Goal: Task Accomplishment & Management: Manage account settings

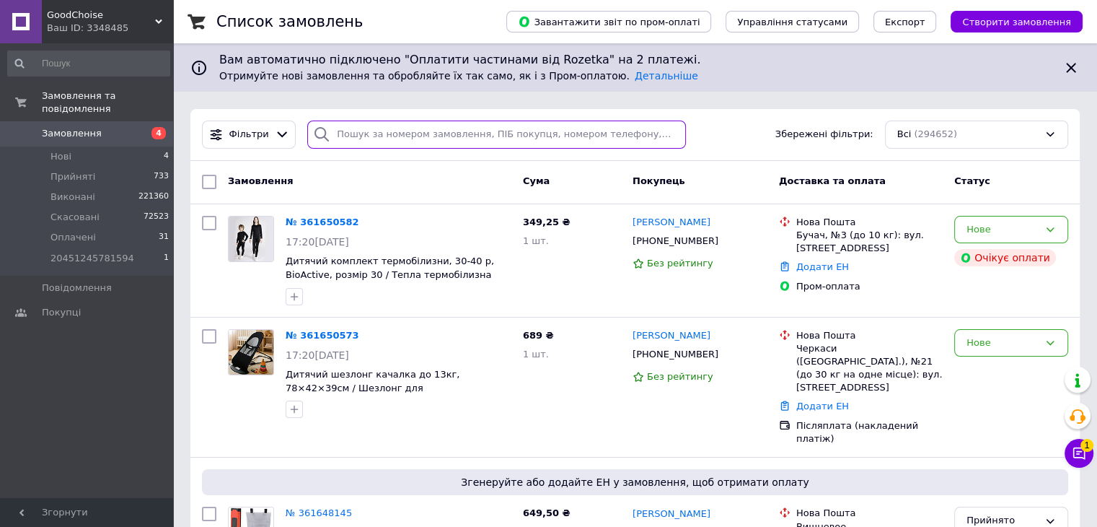
paste input "12.09 ктв повідомила"
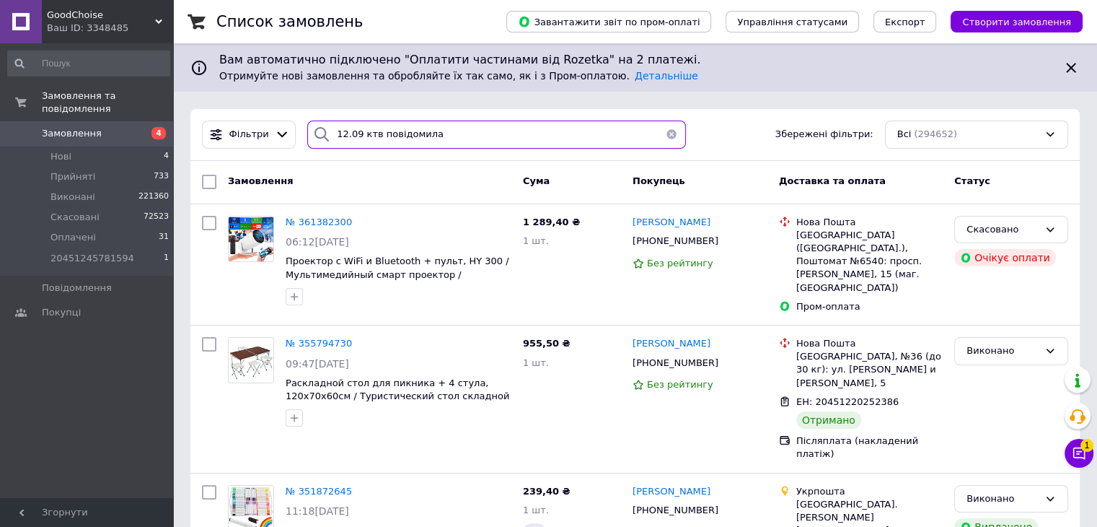
type input "12.09 ктв повідомила"
click at [667, 133] on button "button" at bounding box center [671, 134] width 29 height 28
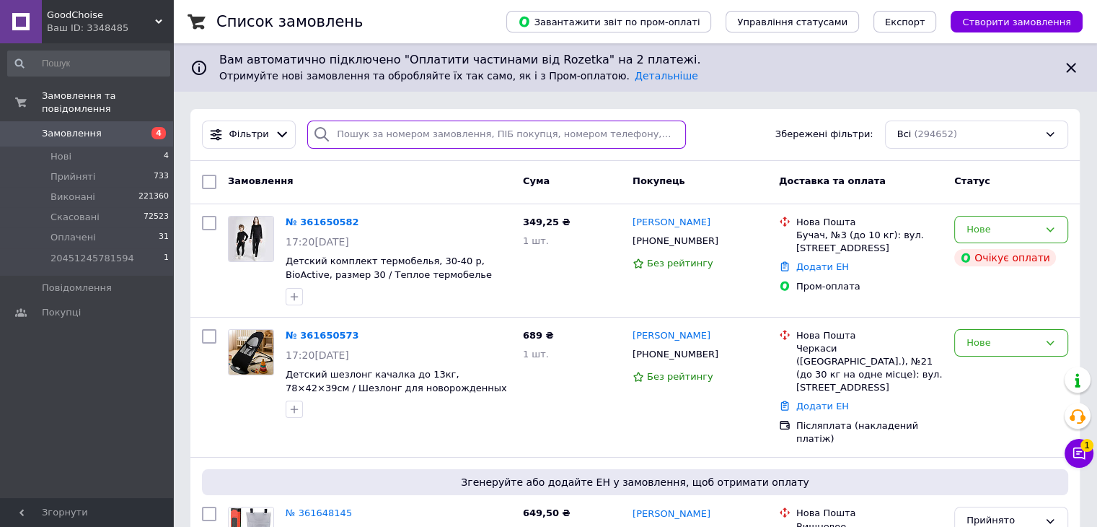
paste input "358667772"
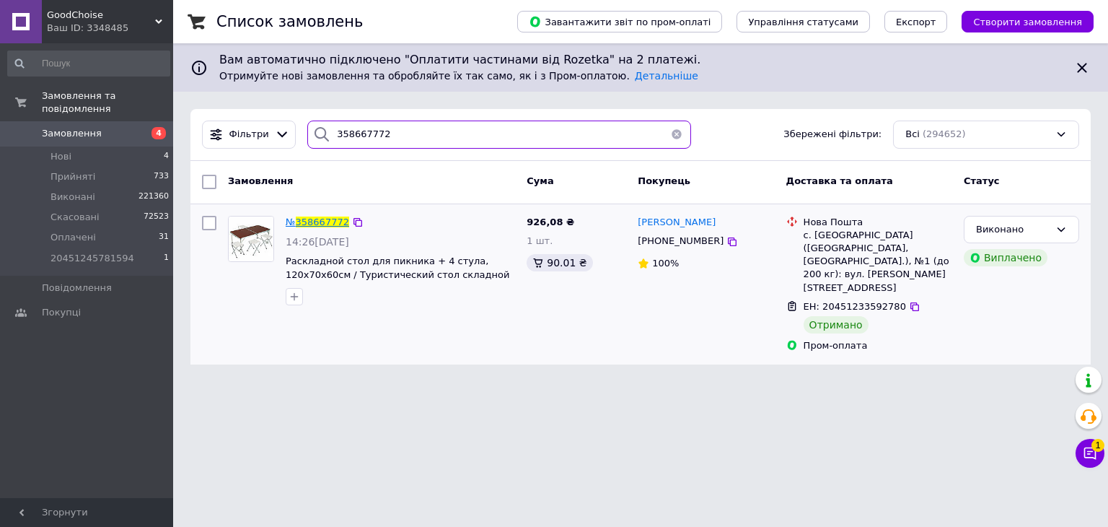
type input "358667772"
click at [323, 223] on span "358667772" at bounding box center [322, 221] width 53 height 11
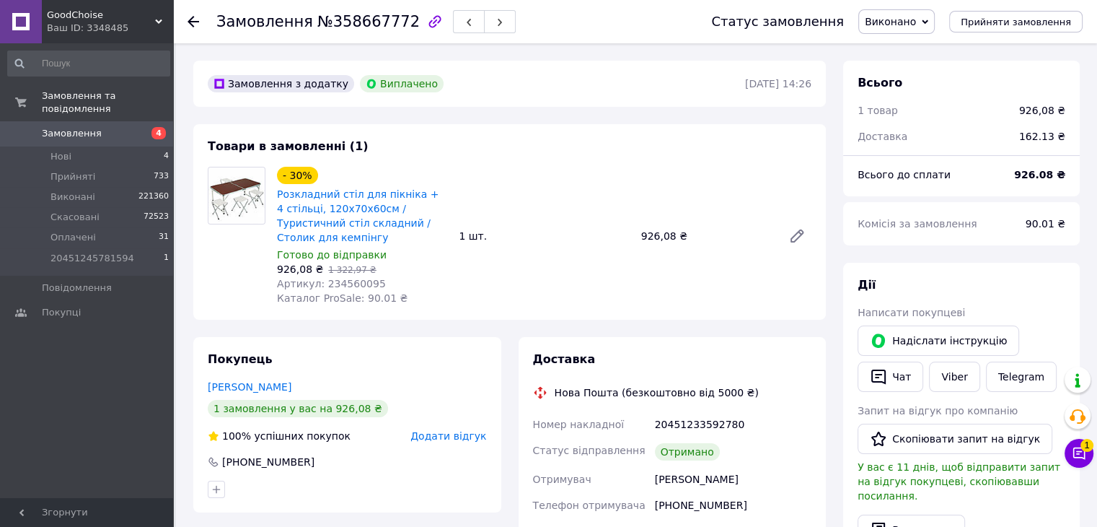
scroll to position [101, 0]
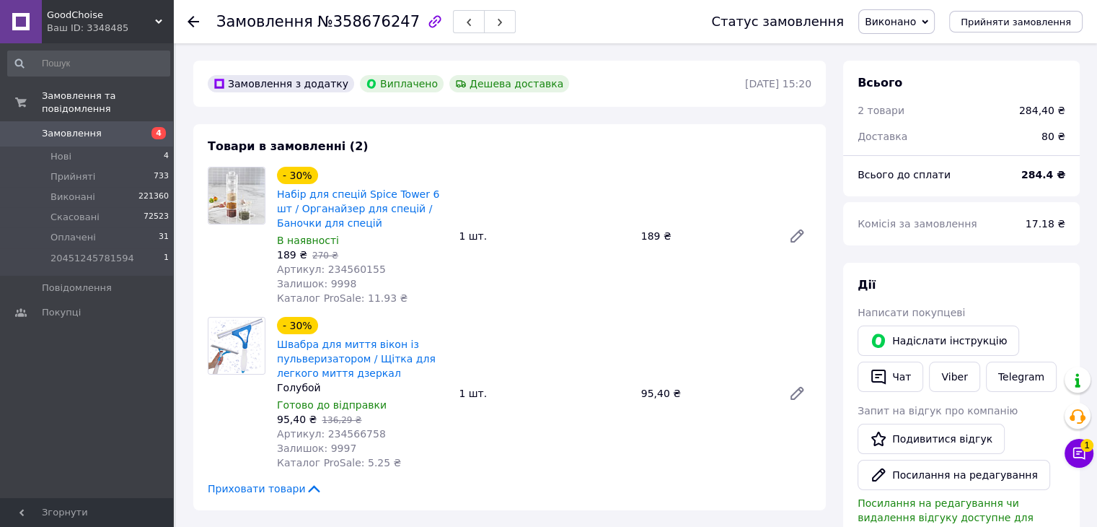
scroll to position [119, 0]
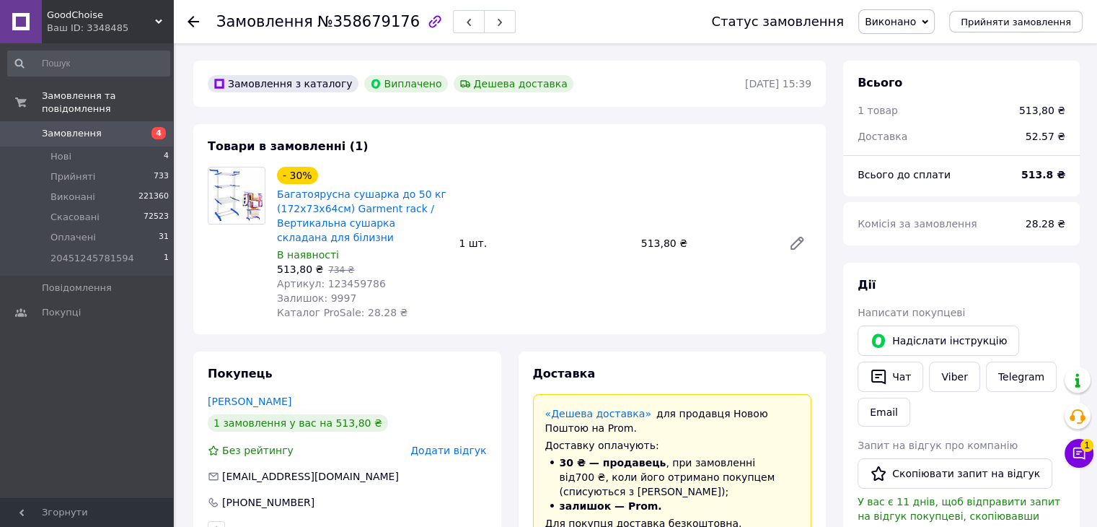
scroll to position [84, 0]
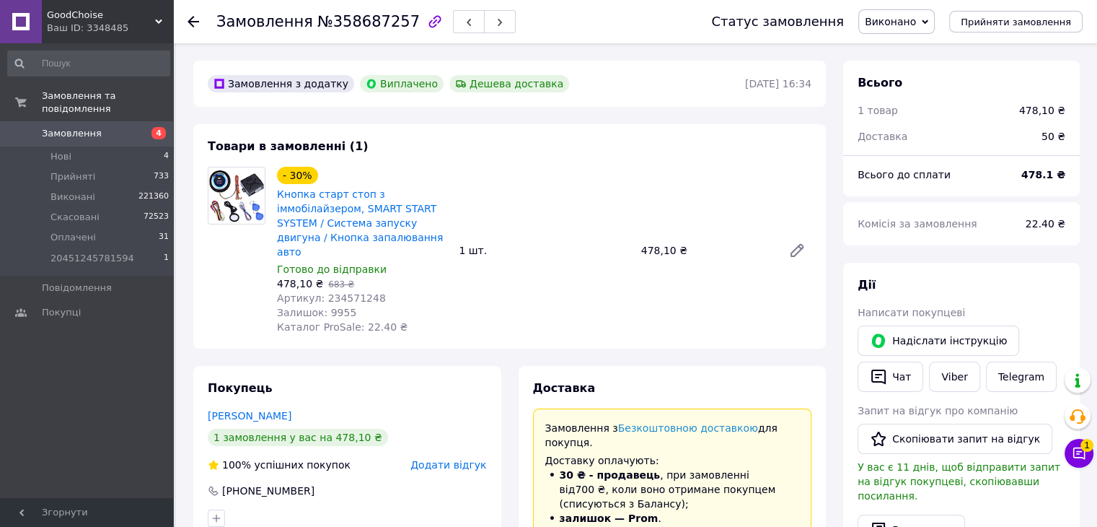
scroll to position [49, 0]
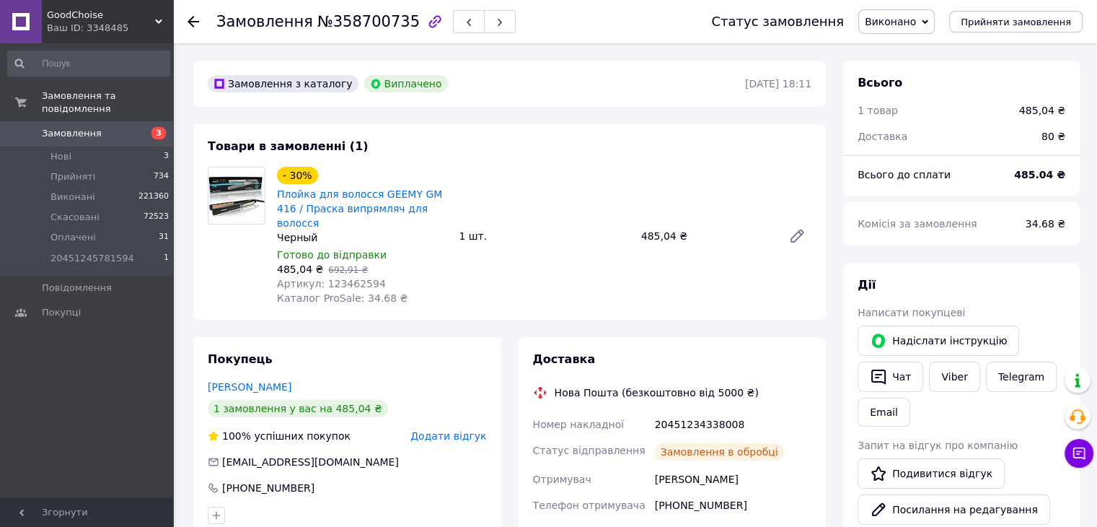
scroll to position [84, 0]
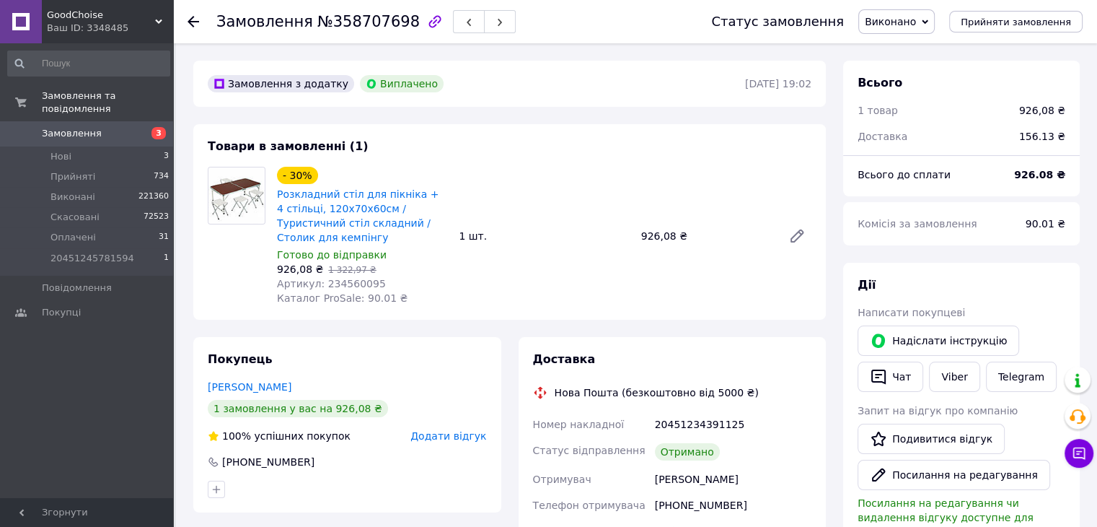
scroll to position [66, 0]
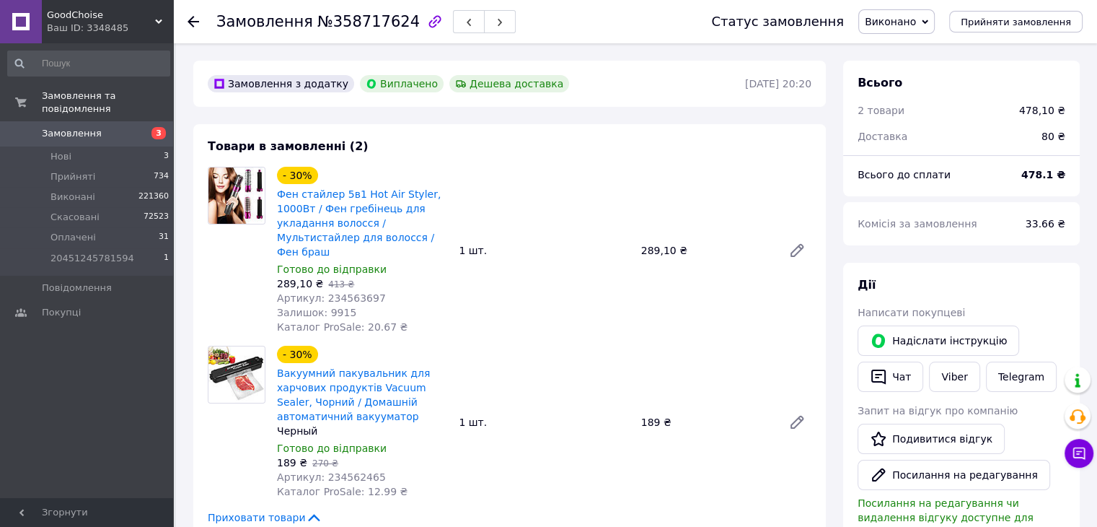
scroll to position [87, 0]
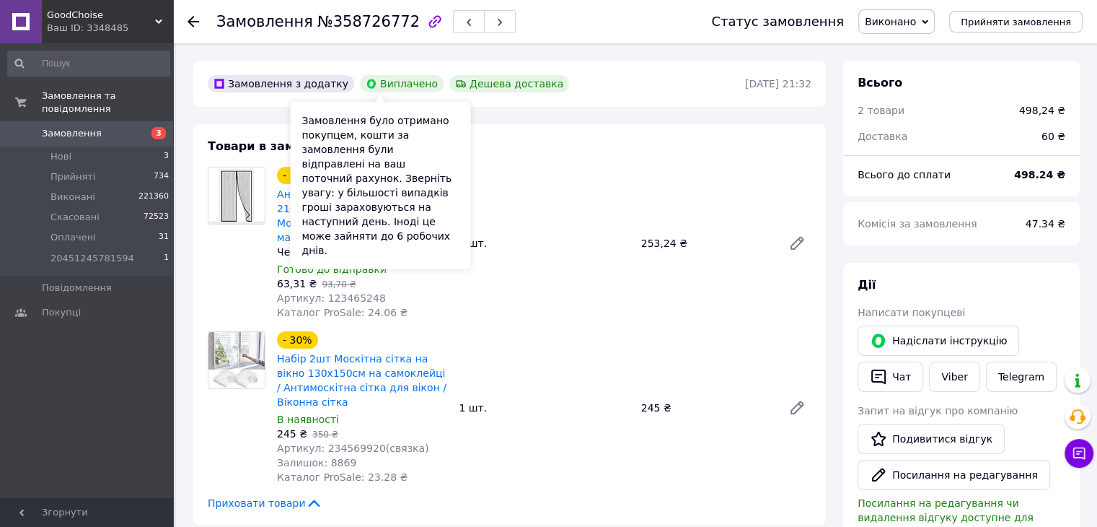
scroll to position [154, 0]
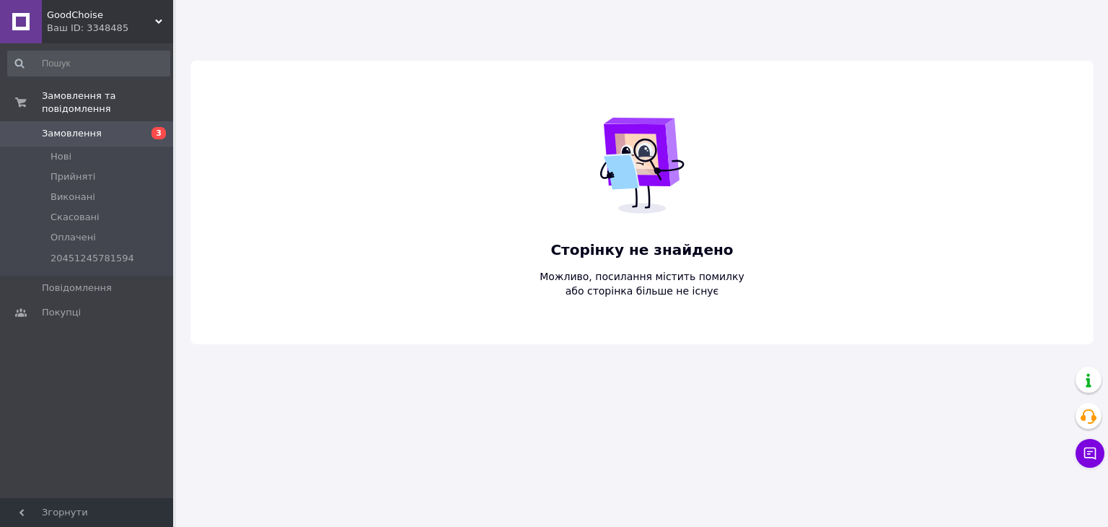
click at [146, 22] on div "Ваш ID: 3348485" at bounding box center [110, 28] width 126 height 13
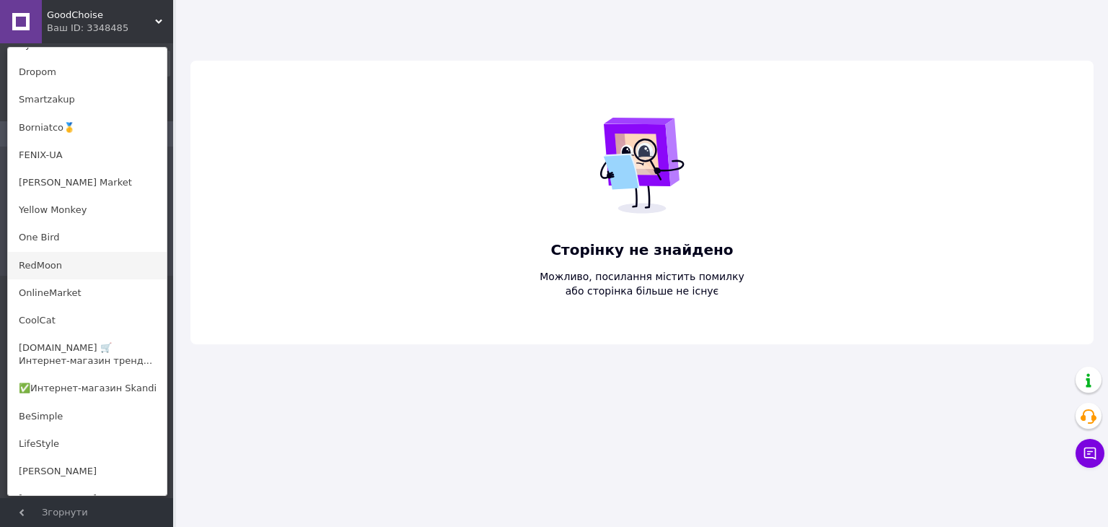
scroll to position [972, 0]
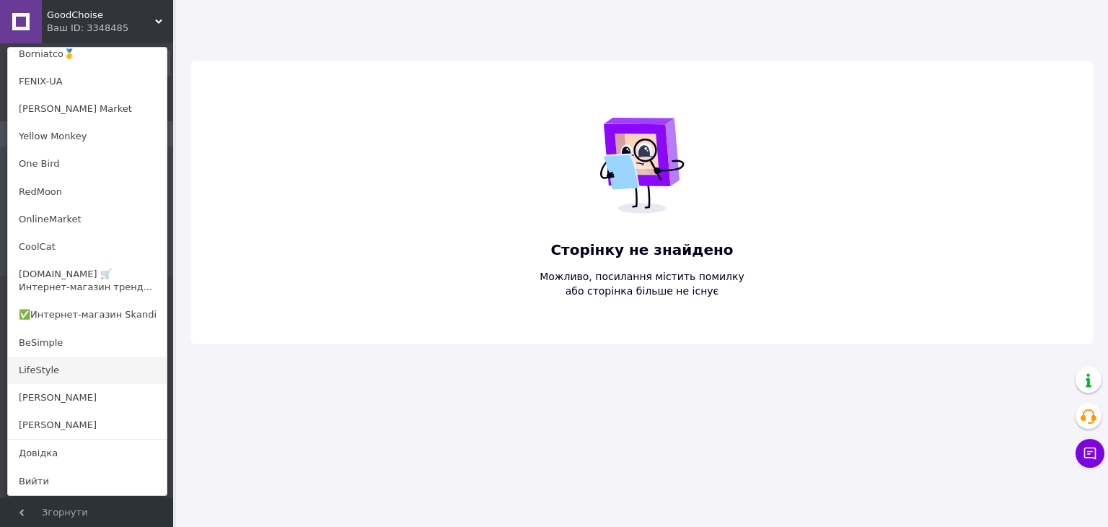
click at [63, 376] on link "LifeStyle" at bounding box center [87, 369] width 159 height 27
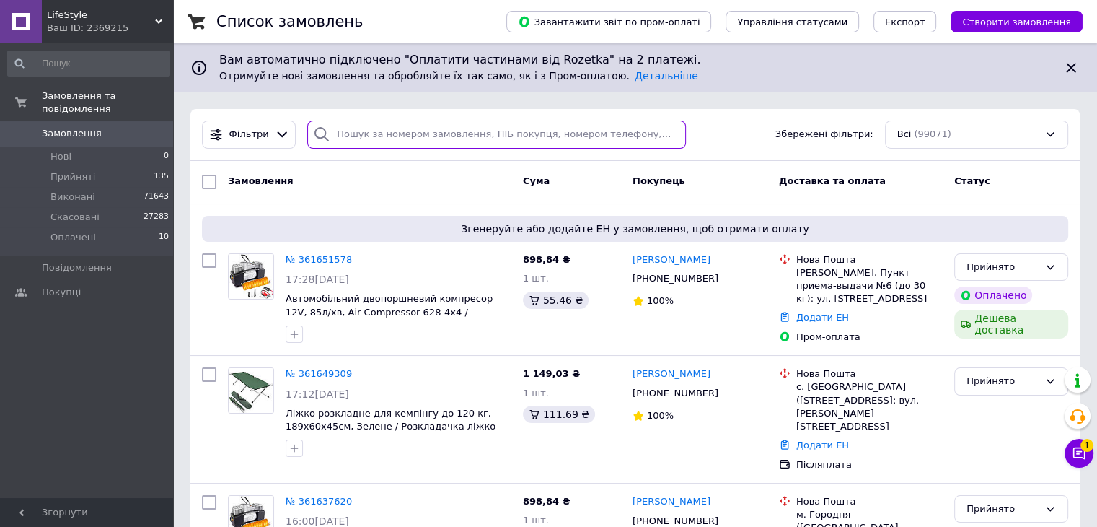
paste input "358612542"
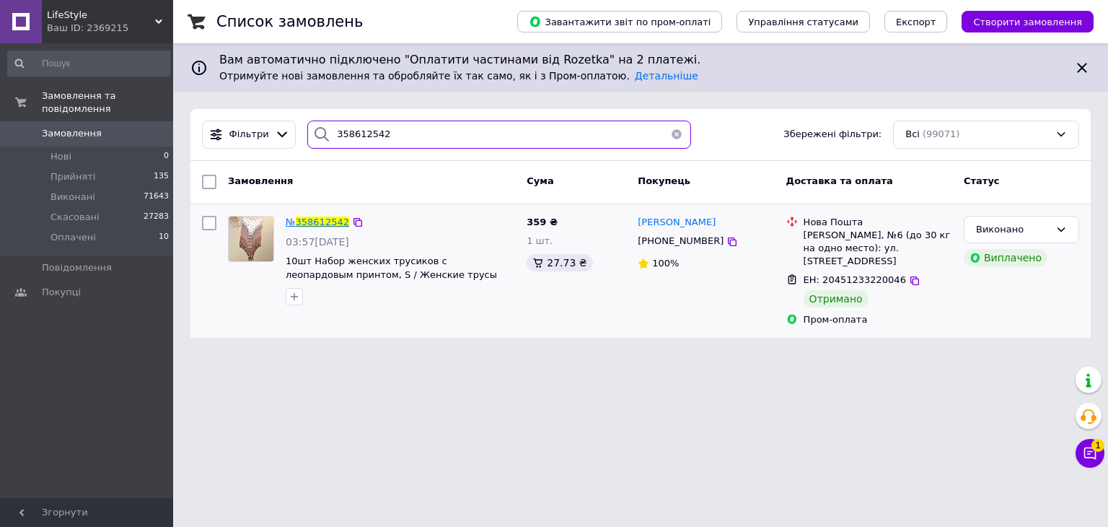
type input "358612542"
click at [326, 217] on span "358612542" at bounding box center [322, 221] width 53 height 11
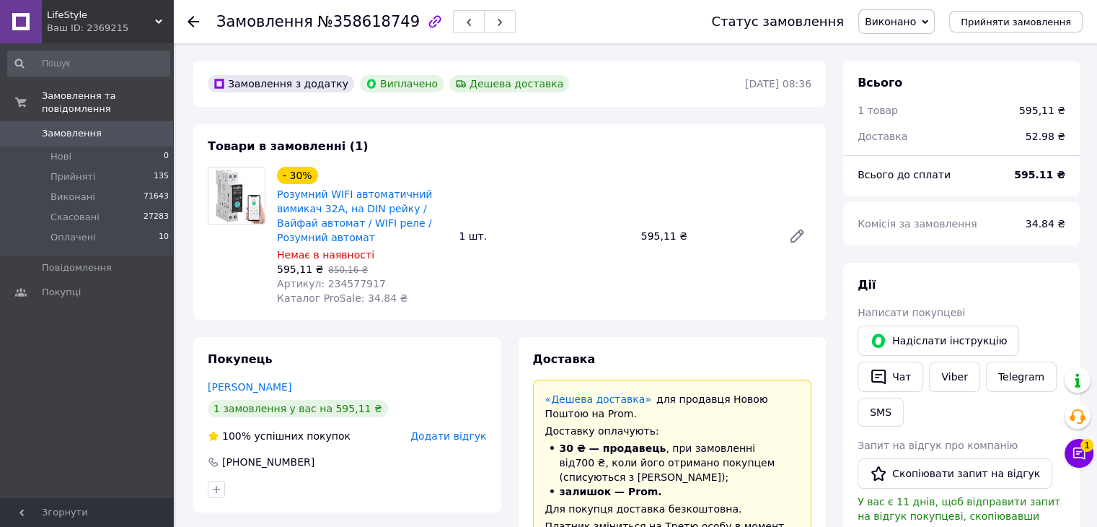
scroll to position [14, 0]
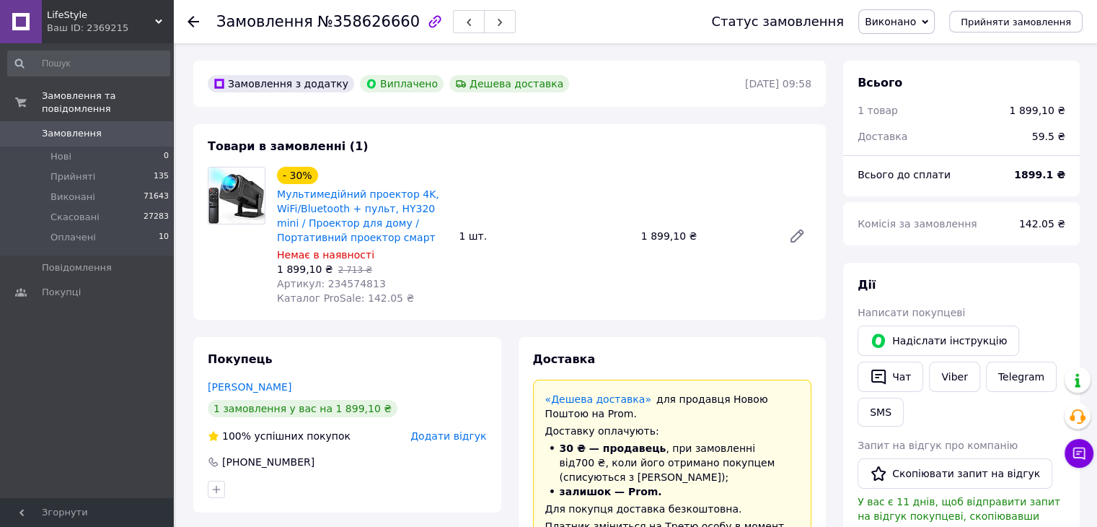
scroll to position [329, 0]
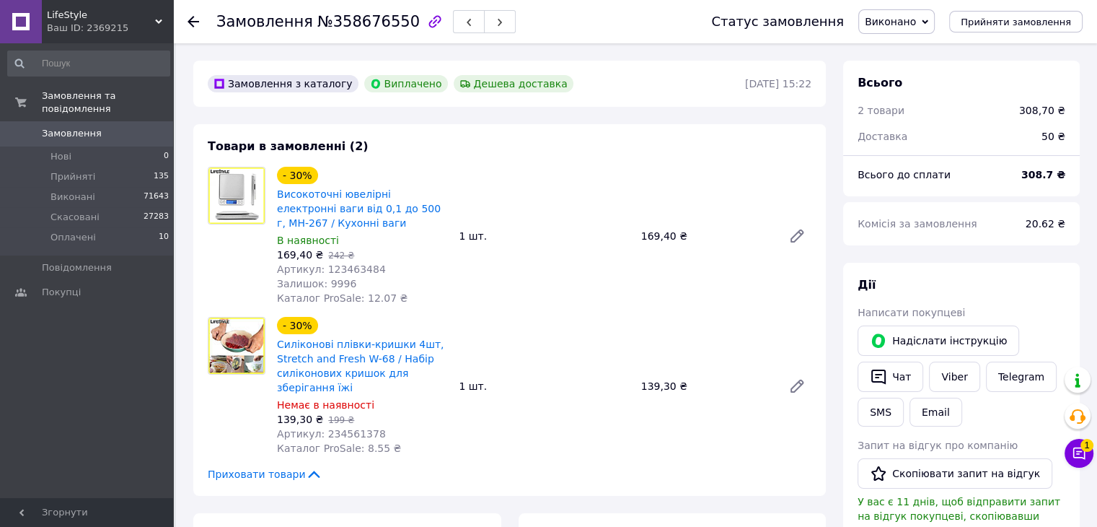
scroll to position [14, 0]
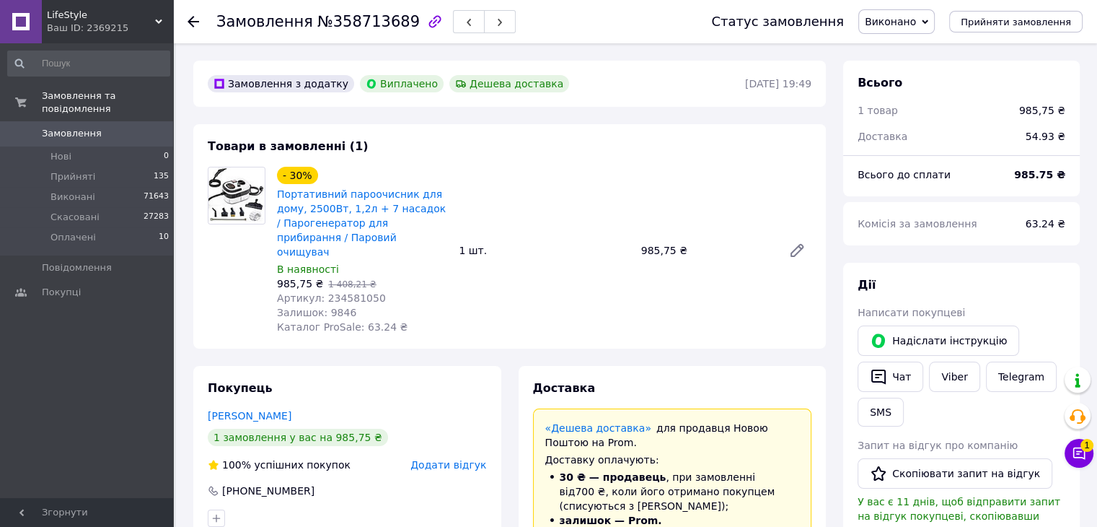
scroll to position [49, 0]
